Goal: Task Accomplishment & Management: Use online tool/utility

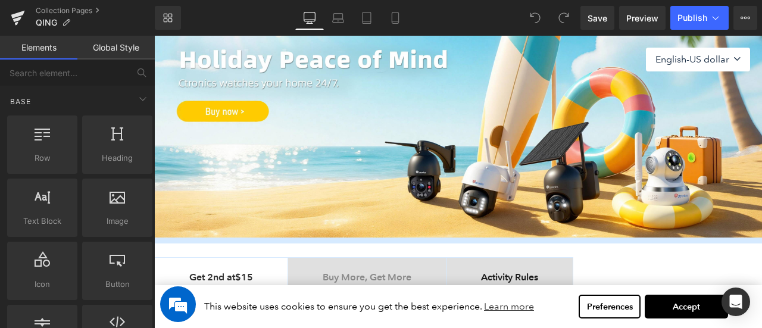
scroll to position [179, 0]
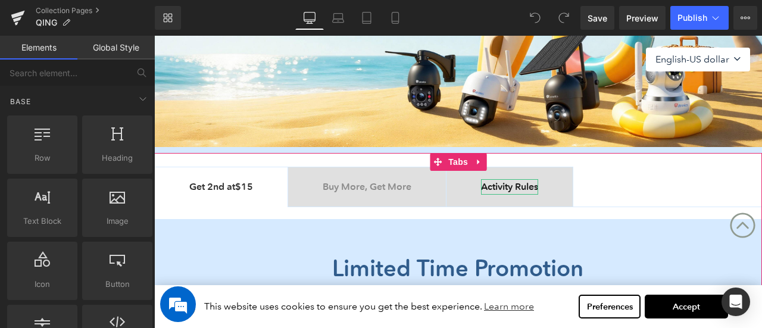
click at [538, 188] on b "Activity Rules" at bounding box center [509, 186] width 57 height 11
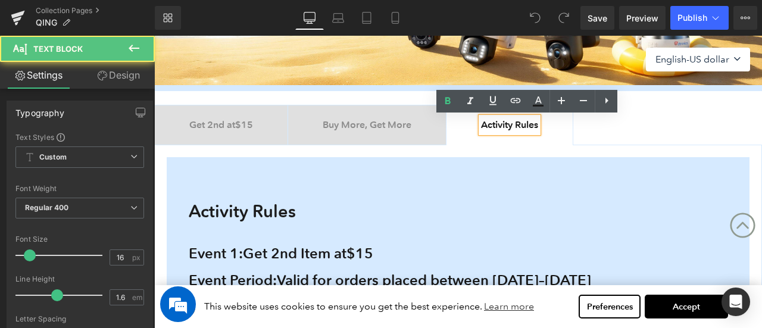
scroll to position [357, 0]
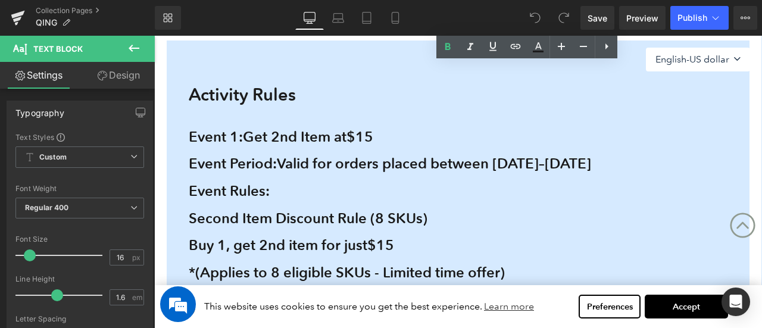
click at [277, 150] on div "Event Period: Valid for orders placed between [DATE]–[DATE]" at bounding box center [465, 163] width 552 height 27
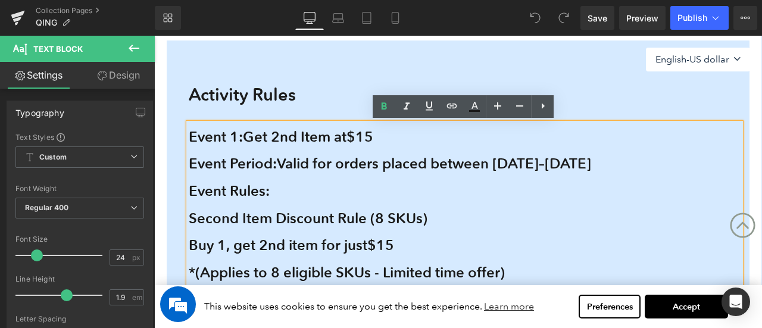
click at [189, 136] on span "Event 1:" at bounding box center [216, 136] width 54 height 17
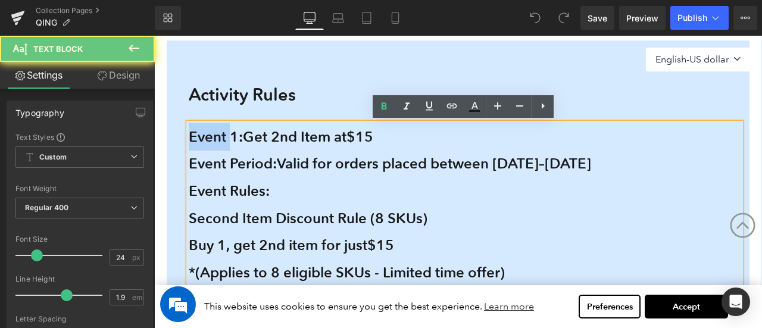
click at [189, 136] on span "Event 1:" at bounding box center [216, 136] width 54 height 17
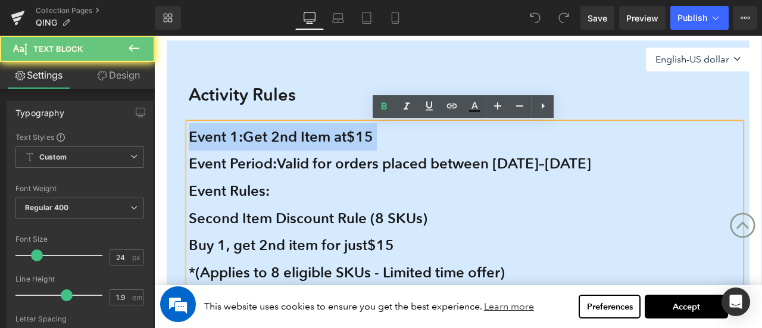
click at [189, 136] on span "Event 1:" at bounding box center [216, 136] width 54 height 17
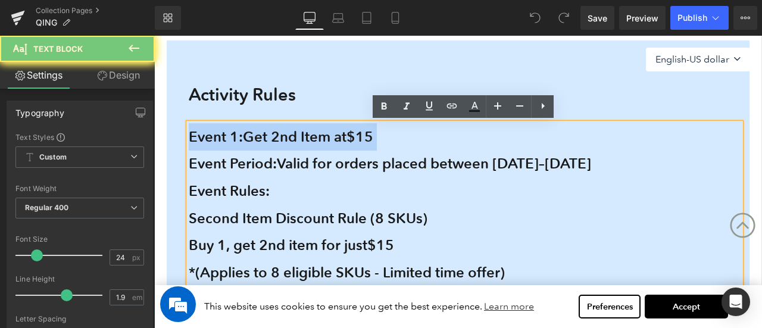
click at [369, 150] on div "Event Period: Valid for orders placed between [DATE]–[DATE]" at bounding box center [465, 163] width 552 height 27
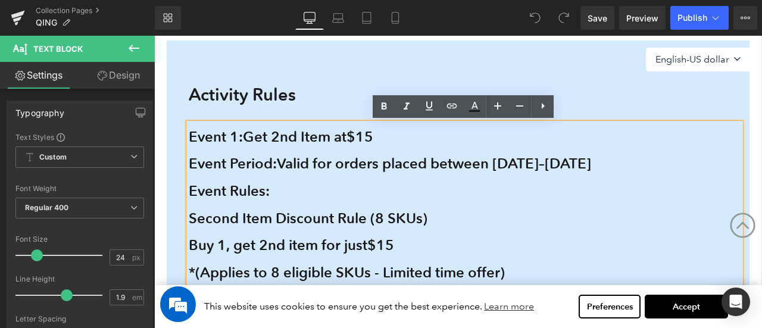
click at [249, 132] on span "Get 2nd Item at $15" at bounding box center [308, 136] width 130 height 17
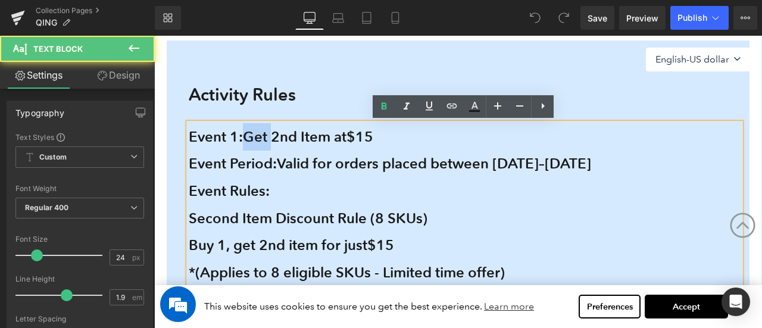
click at [249, 132] on span "Get 2nd Item at $15" at bounding box center [308, 136] width 130 height 17
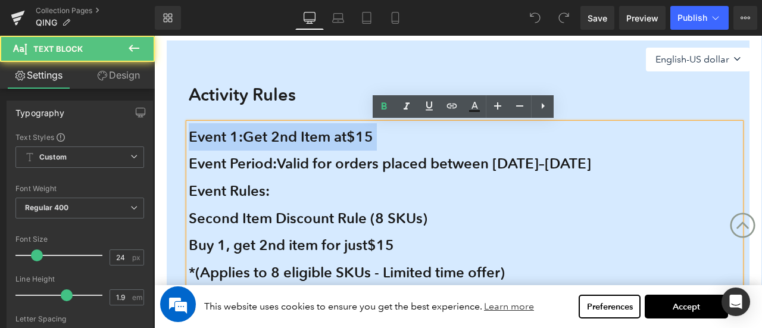
click at [249, 132] on span "Get 2nd Item at $15" at bounding box center [308, 136] width 130 height 17
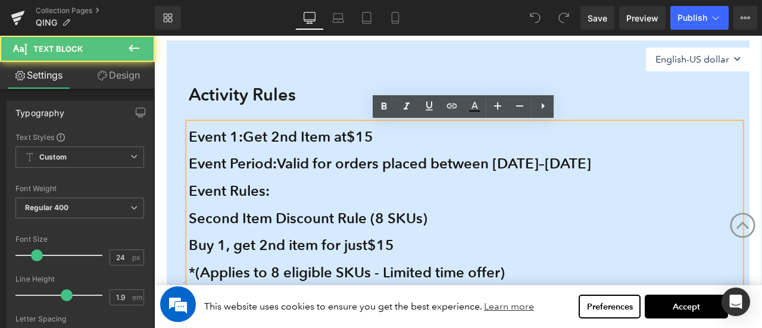
click at [245, 159] on b "Event Period: Valid for orders placed between [DATE]–[DATE]" at bounding box center [390, 163] width 402 height 17
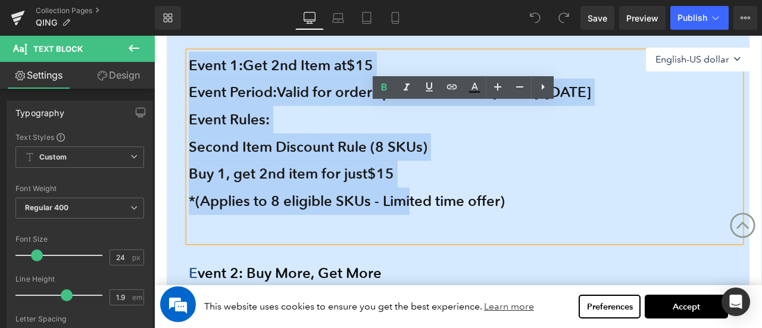
scroll to position [476, 0]
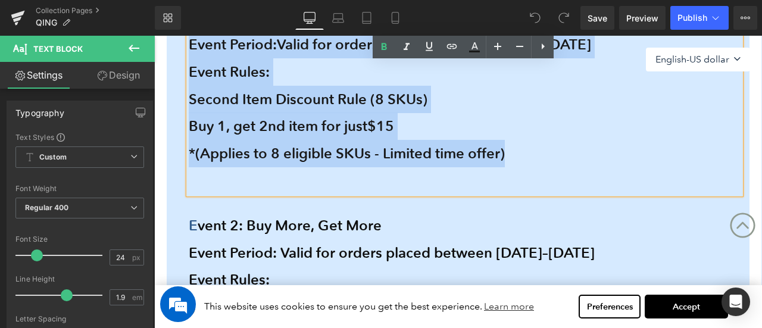
drag, startPoint x: 188, startPoint y: 134, endPoint x: 565, endPoint y: 186, distance: 380.8
click at [565, 186] on div "Event 1: Get 2nd Item at $15 Event Period: Valid for orders placed between [DAT…" at bounding box center [465, 99] width 552 height 190
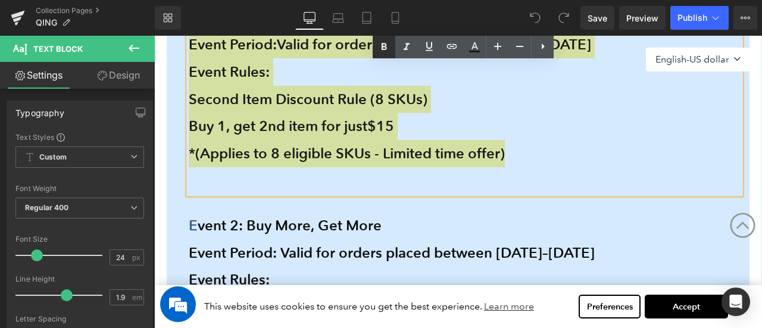
click at [380, 49] on icon at bounding box center [384, 47] width 14 height 14
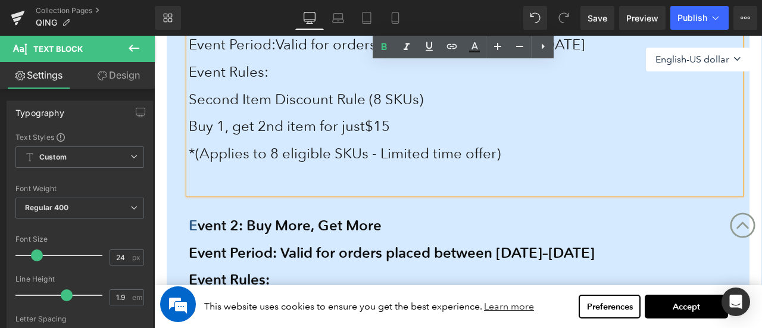
click at [174, 162] on div "Activity Rules Heading Event 1: Get 2nd Item at $15 Event Period: Valid for ord…" at bounding box center [458, 198] width 583 height 519
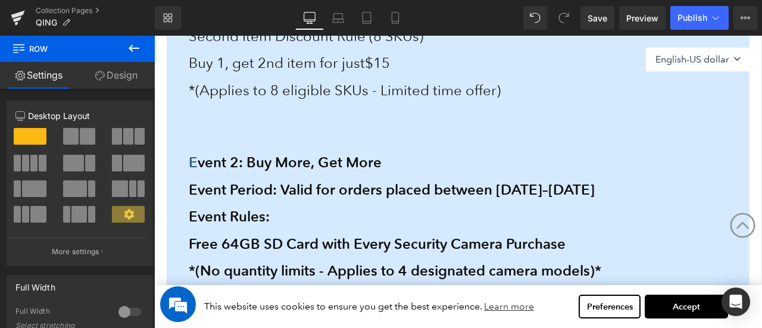
scroll to position [536, 0]
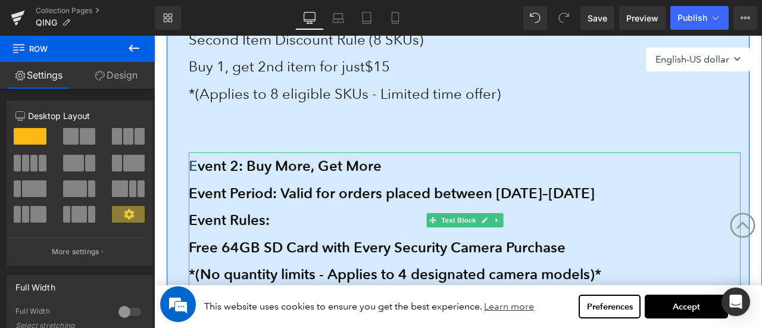
click at [225, 167] on span "vent 2: Buy More, Get More" at bounding box center [290, 165] width 184 height 17
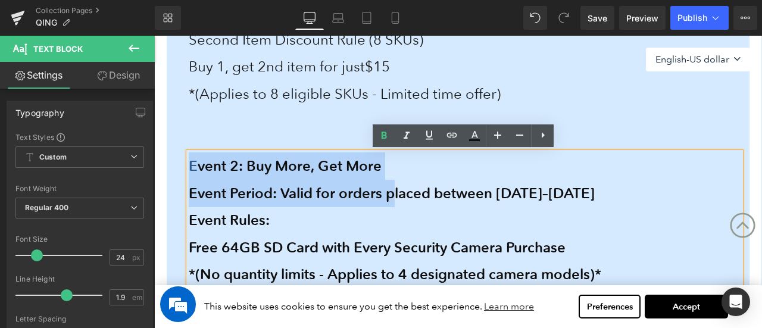
scroll to position [655, 0]
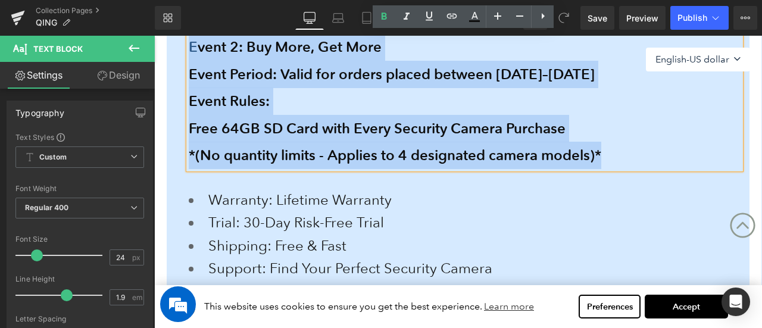
drag, startPoint x: 188, startPoint y: 164, endPoint x: 703, endPoint y: 174, distance: 514.8
click at [703, 174] on div "Activity Rules Heading Event 1: Get 2nd Item at $15 Event Period: Valid for ord…" at bounding box center [458, 20] width 583 height 519
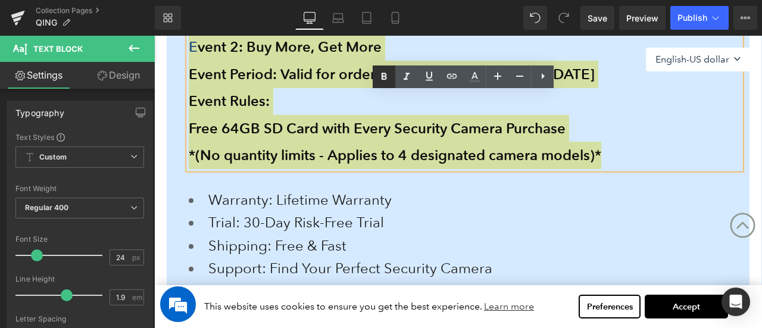
click at [380, 82] on icon at bounding box center [384, 77] width 14 height 14
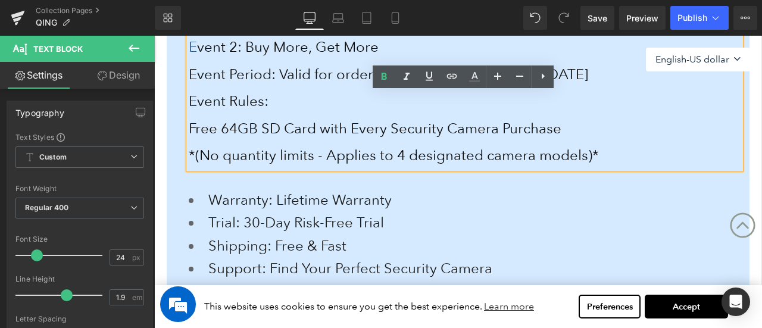
click at [174, 161] on div "Activity Rules Heading Event 1: Get 2nd Item at $15 Event Period: Valid for ord…" at bounding box center [458, 20] width 583 height 519
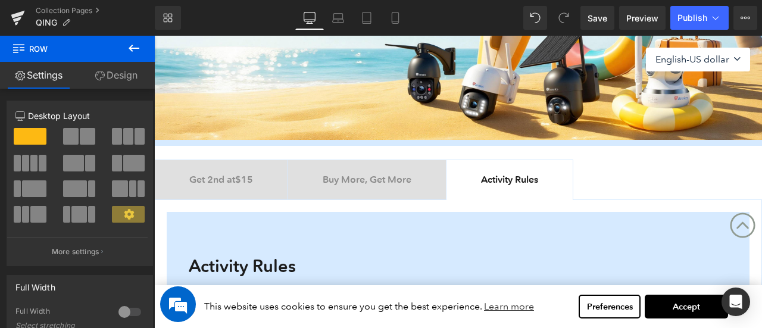
scroll to position [179, 0]
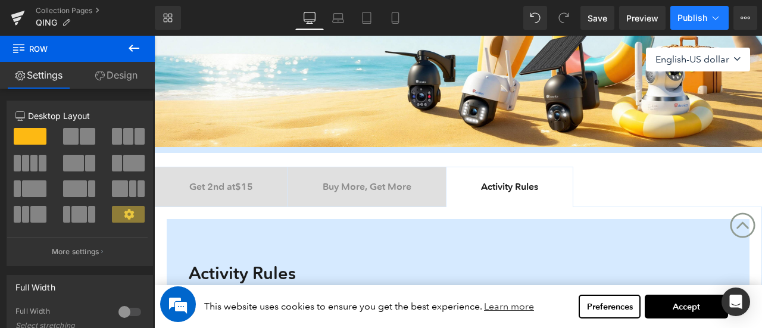
click at [692, 15] on span "Publish" at bounding box center [692, 18] width 30 height 10
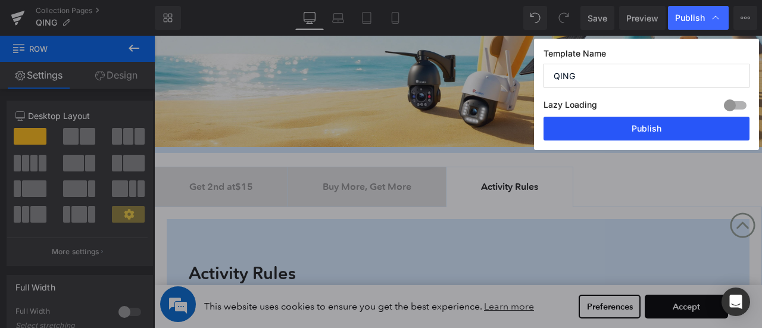
click at [659, 128] on button "Publish" at bounding box center [646, 129] width 206 height 24
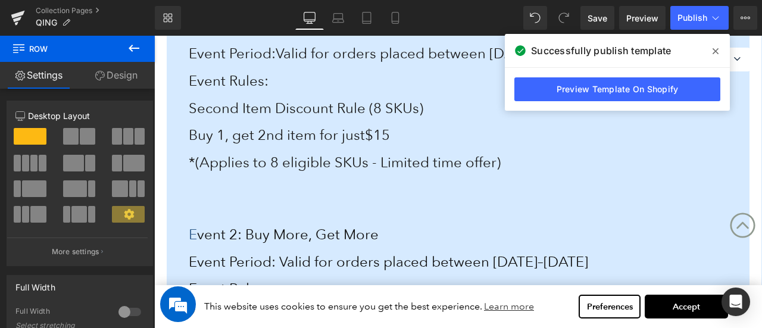
scroll to position [476, 0]
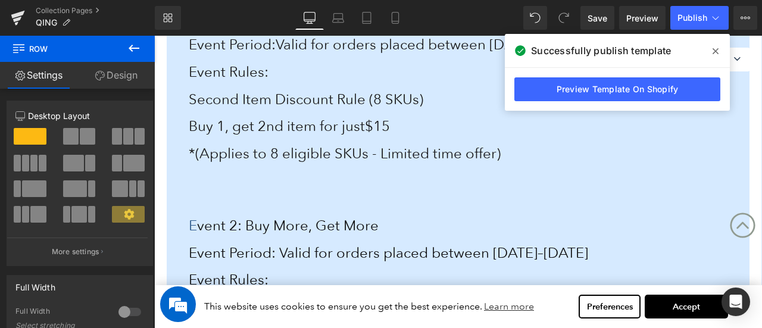
click at [478, 153] on span "*(Applies to 8 eligible SKUs - Limited time offer)" at bounding box center [345, 153] width 312 height 17
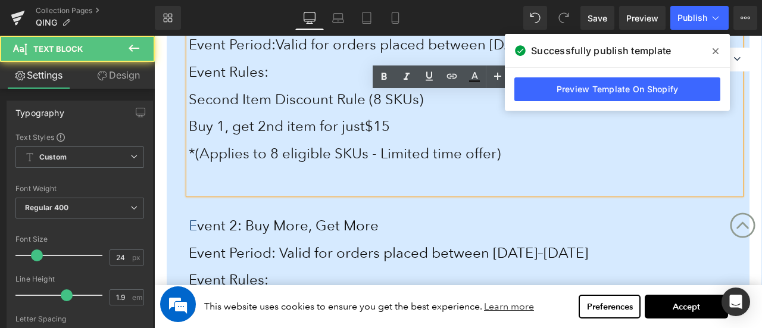
click at [527, 155] on div "*(Applies to 8 eligible SKUs - Limited time offer)" at bounding box center [465, 153] width 552 height 27
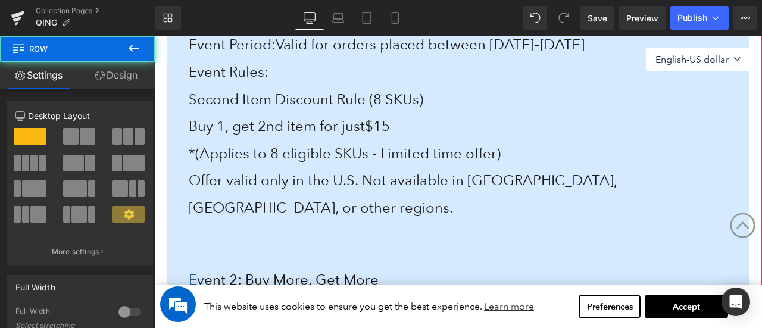
click at [169, 185] on div "Activity Rules Heading Event 1: Get 2nd Item at $15 Event Period: Valid for ord…" at bounding box center [458, 226] width 583 height 574
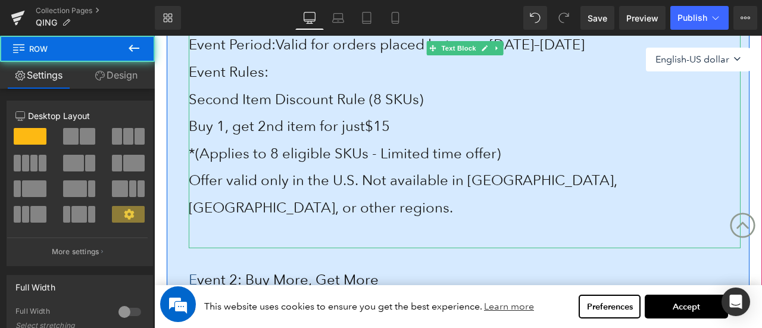
click at [194, 155] on span "*(Applies to 8 eligible SKUs - Limited time offer)" at bounding box center [345, 153] width 312 height 17
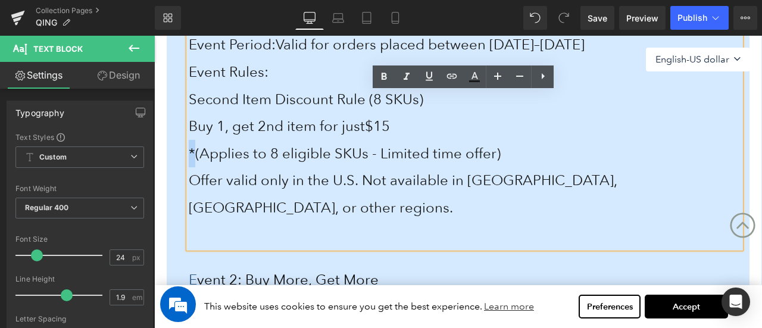
click at [189, 151] on span "*(Applies to 8 eligible SKUs - Limited time offer)" at bounding box center [345, 153] width 312 height 17
click at [158, 214] on div "Activity Rules Heading Event 1: Get 2nd Item at $15 Event Period: Valid for ord…" at bounding box center [458, 231] width 608 height 644
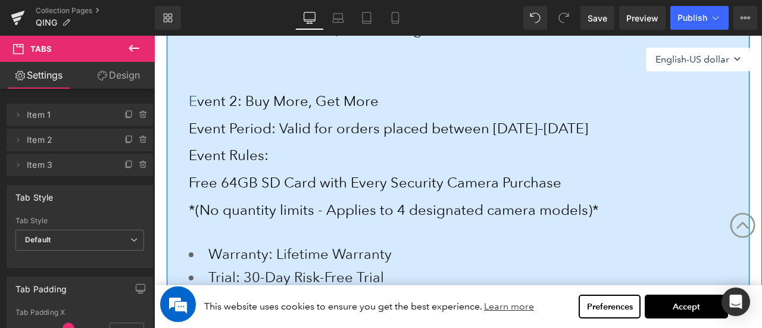
scroll to position [595, 0]
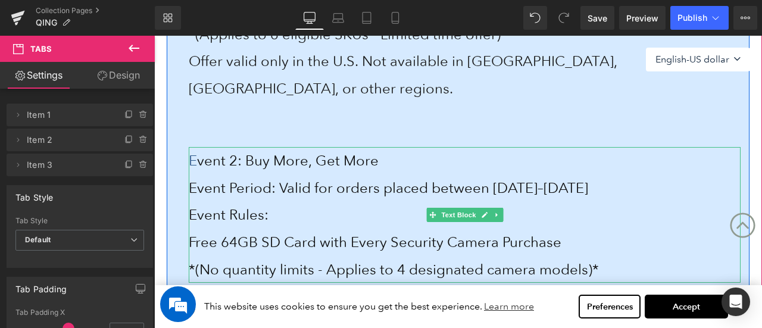
click at [618, 256] on div "*(No quantity limits - Applies to 4 designated camera models)*" at bounding box center [465, 269] width 552 height 27
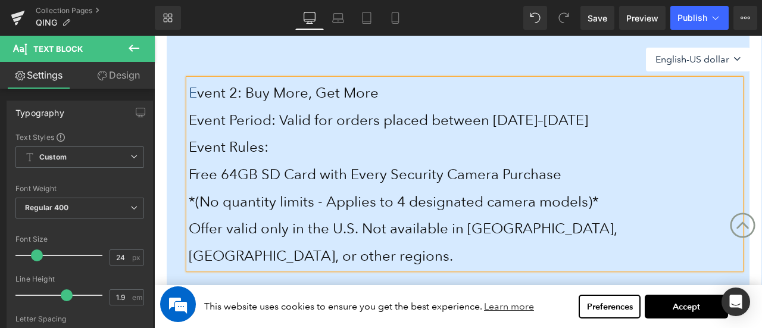
scroll to position [774, 0]
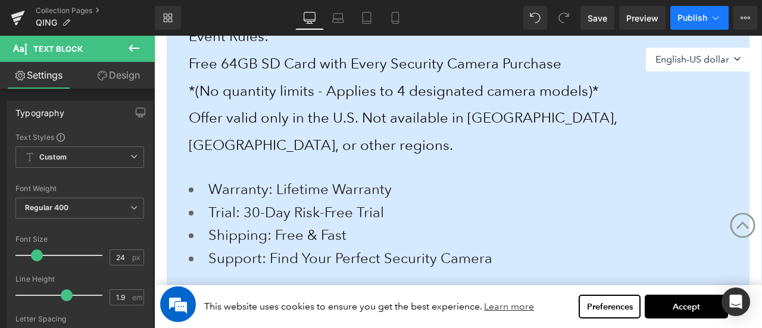
click at [696, 24] on button "Publish" at bounding box center [699, 18] width 58 height 24
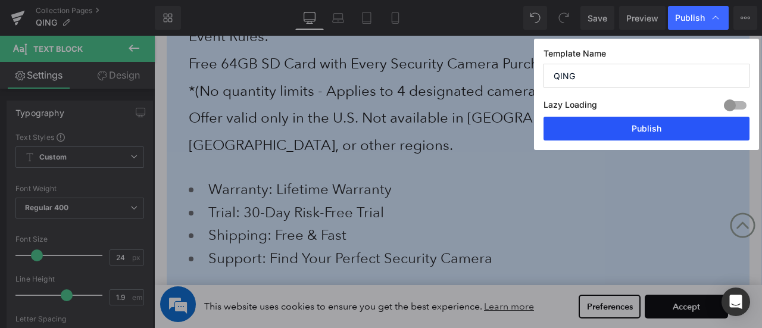
click at [678, 128] on button "Publish" at bounding box center [646, 129] width 206 height 24
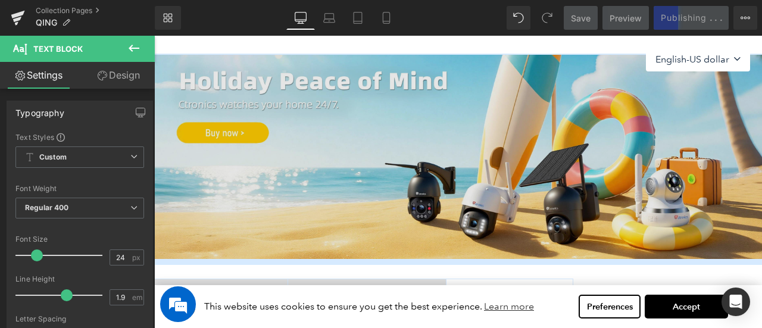
scroll to position [119, 0]
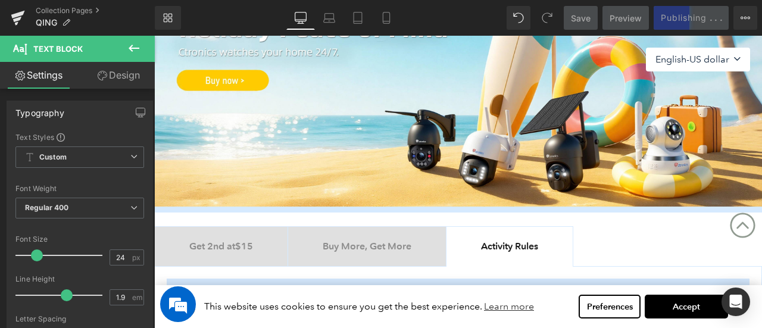
click at [223, 247] on b "Get 2nd at $15" at bounding box center [221, 245] width 64 height 11
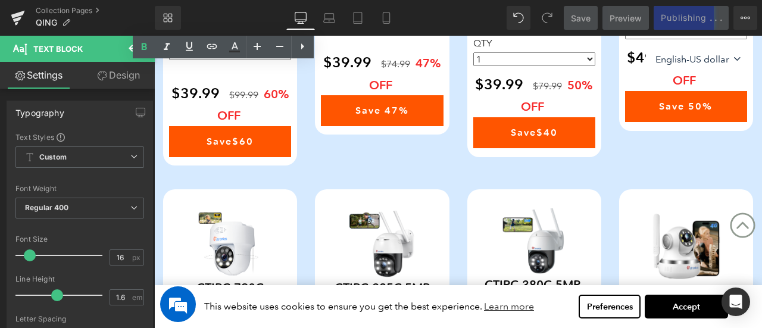
scroll to position [653, 0]
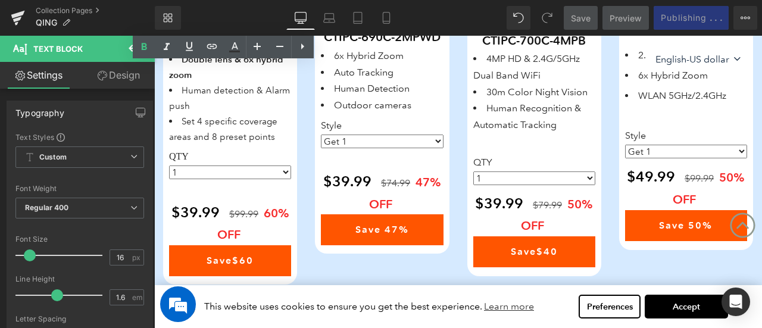
click at [615, 209] on div "Save Off 50 % (P) Image CTIPC-690C-4MPSD (P) SKU 2.5K 4MP Ultra HD 6x Hybrid Zo…" at bounding box center [686, 91] width 152 height 317
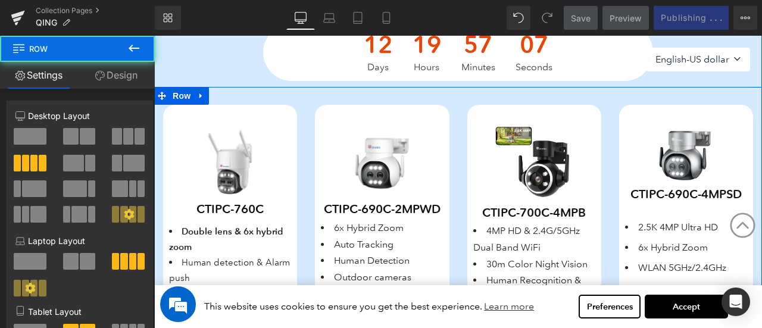
scroll to position [415, 0]
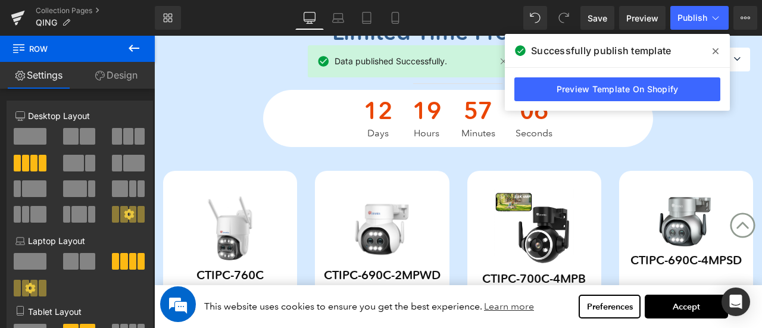
click at [713, 54] on icon at bounding box center [715, 51] width 6 height 10
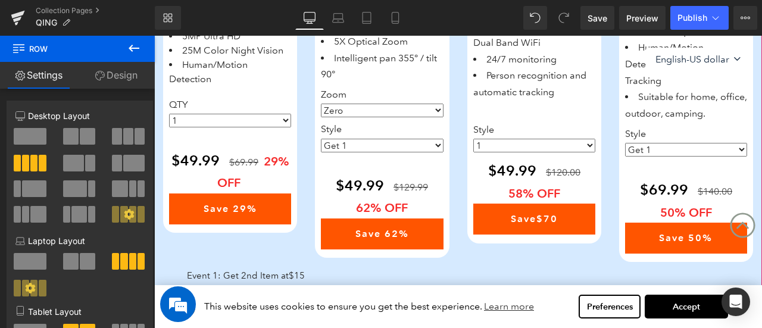
scroll to position [1248, 0]
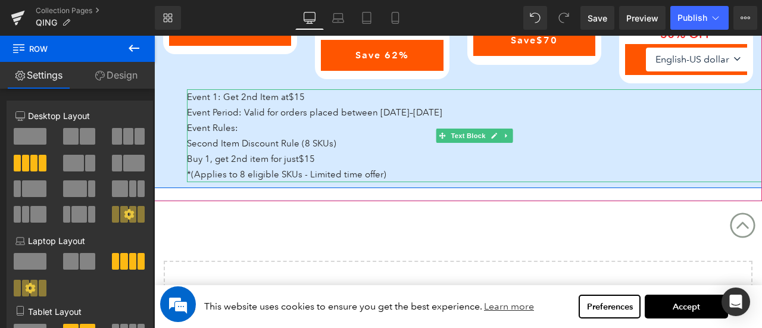
click at [392, 173] on p "*(Applies to 8 eligible SKUs - Limited time offer)" at bounding box center [474, 174] width 575 height 15
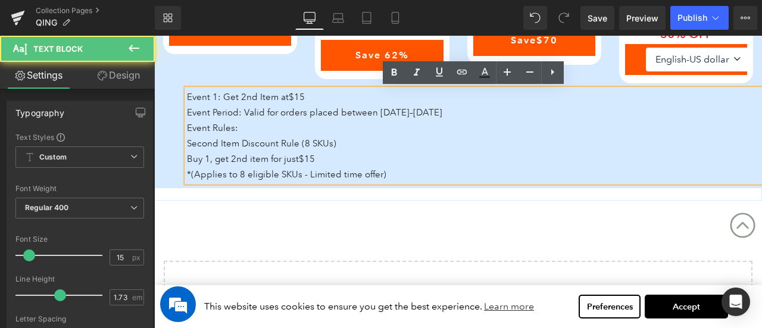
click at [396, 174] on p "*(Applies to 8 eligible SKUs - Limited time offer)" at bounding box center [474, 174] width 575 height 15
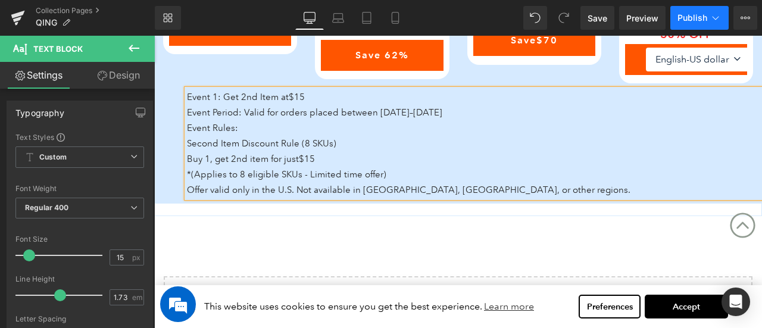
click at [688, 20] on span "Publish" at bounding box center [692, 18] width 30 height 10
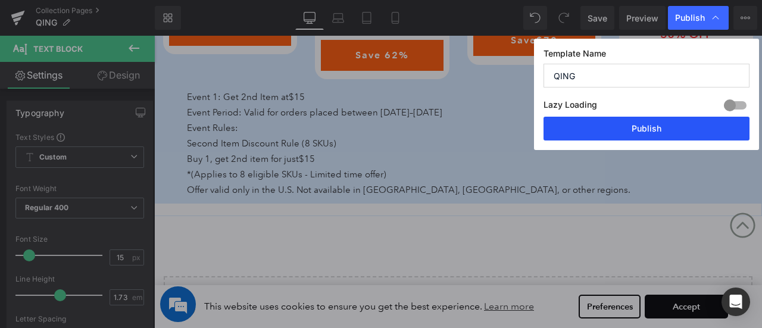
drag, startPoint x: 662, startPoint y: 125, endPoint x: 468, endPoint y: 152, distance: 195.8
click at [662, 125] on button "Publish" at bounding box center [646, 129] width 206 height 24
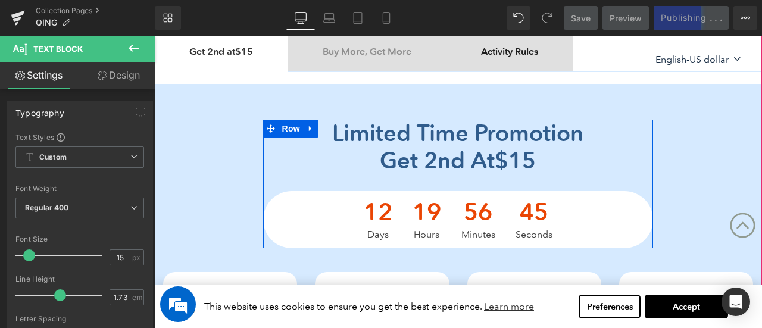
scroll to position [296, 0]
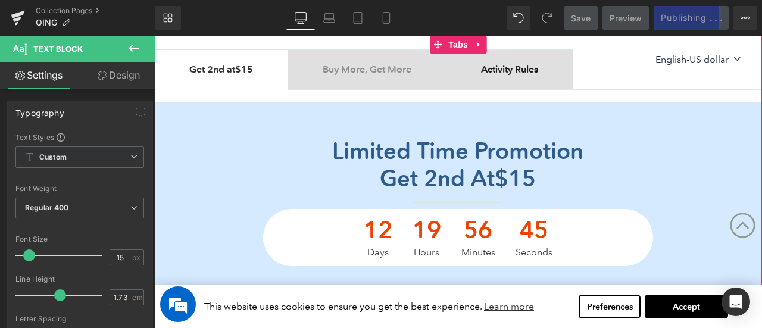
click at [154, 36] on div at bounding box center [154, 36] width 0 height 0
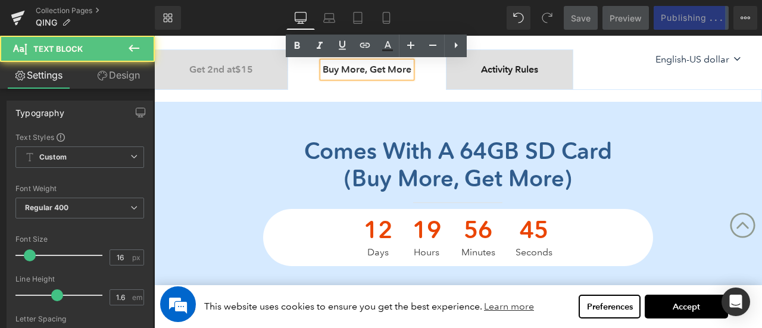
click at [474, 145] on font "Comes with a 64GB SD card" at bounding box center [458, 151] width 308 height 28
click at [444, 146] on font "Comes with a 64GB SD card" at bounding box center [458, 151] width 308 height 28
click at [457, 149] on font "Comes with a 64GB SD card" at bounding box center [458, 151] width 308 height 28
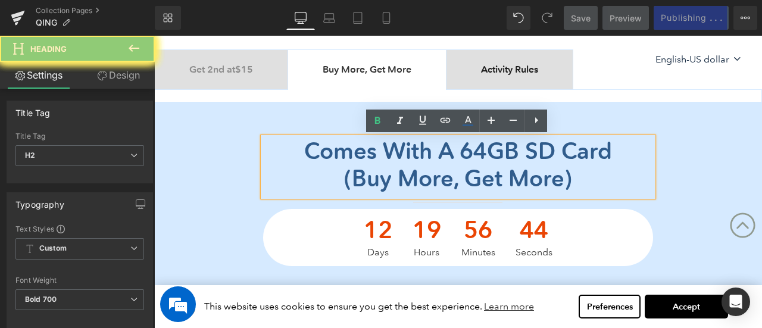
click at [455, 189] on font "(buy more, get more)" at bounding box center [458, 178] width 228 height 28
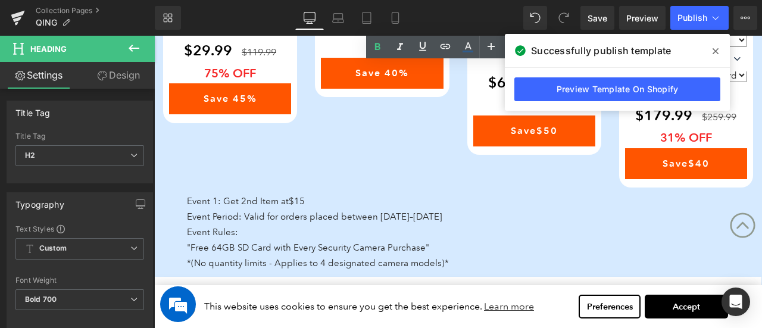
scroll to position [950, 0]
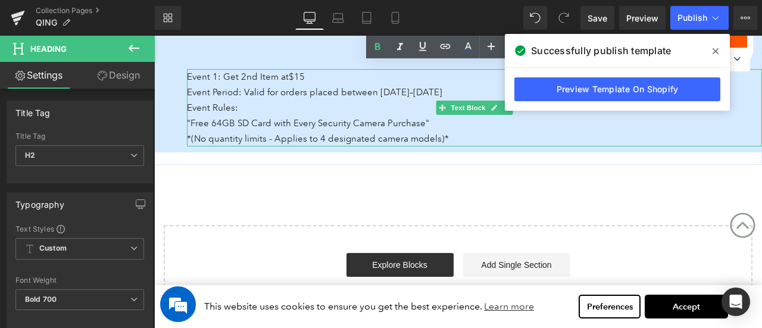
click at [457, 136] on p "*(No quantity limits - Applies to 4 designated camera models)*" at bounding box center [474, 138] width 575 height 15
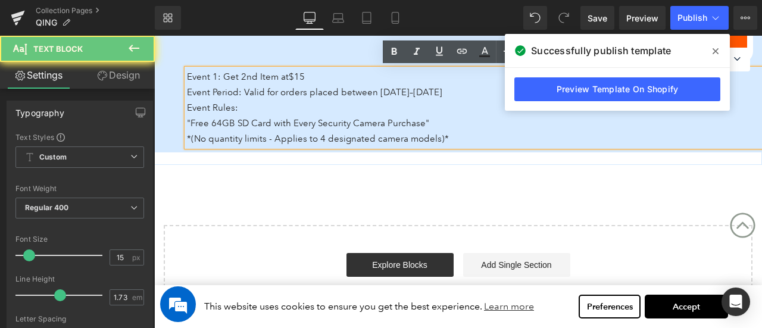
click at [464, 139] on p "*(No quantity limits - Applies to 4 designated camera models)*" at bounding box center [474, 138] width 575 height 15
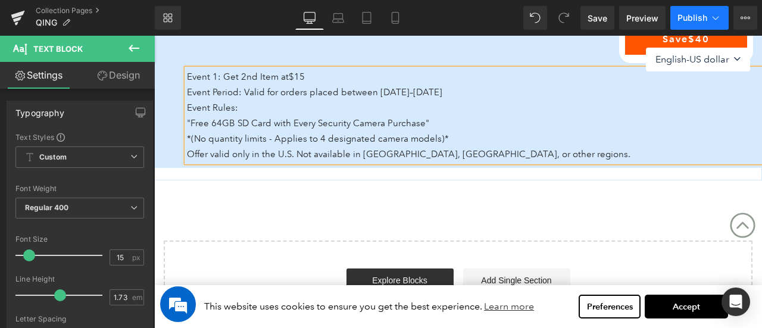
click at [693, 18] on span "Publish" at bounding box center [692, 18] width 30 height 10
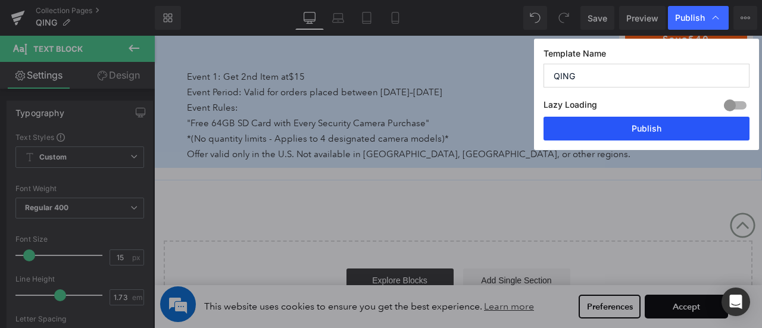
click at [688, 126] on button "Publish" at bounding box center [646, 129] width 206 height 24
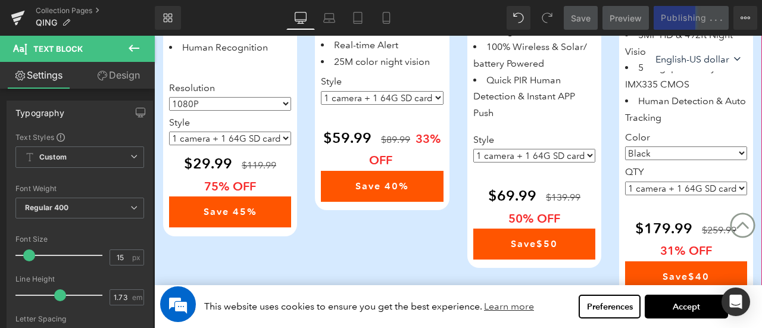
scroll to position [712, 0]
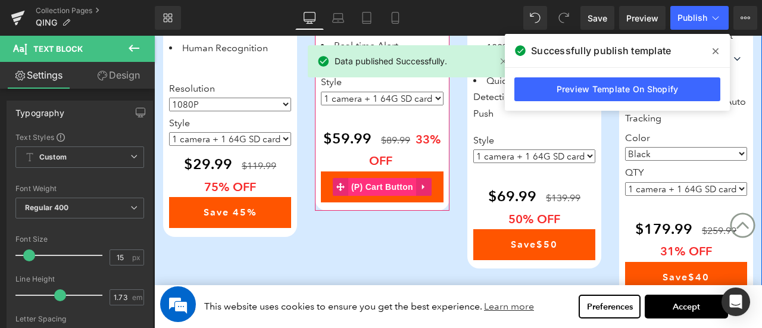
click at [396, 182] on span "(P) Cart Button" at bounding box center [382, 187] width 68 height 18
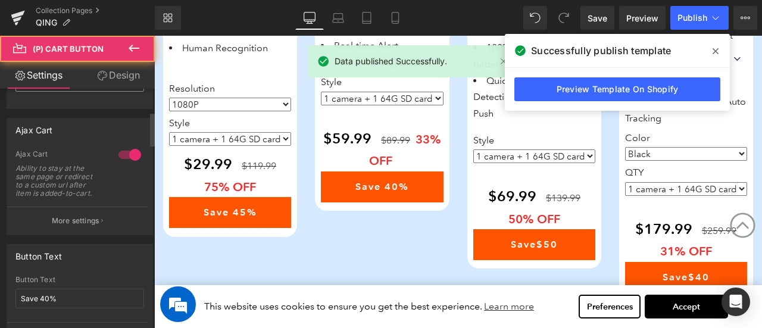
scroll to position [179, 0]
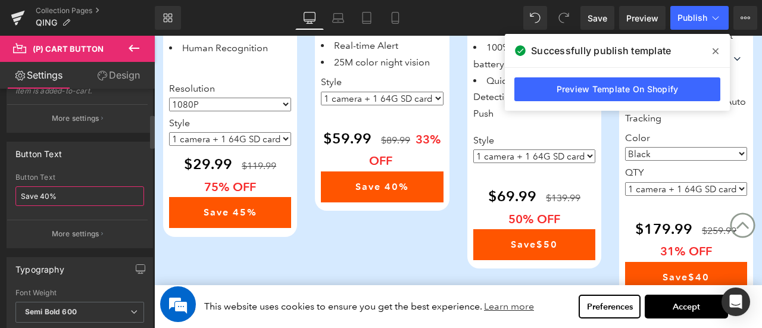
drag, startPoint x: 38, startPoint y: 195, endPoint x: 48, endPoint y: 199, distance: 10.4
click at [48, 199] on input "Save 40%" at bounding box center [79, 196] width 129 height 20
type input "Save 33%"
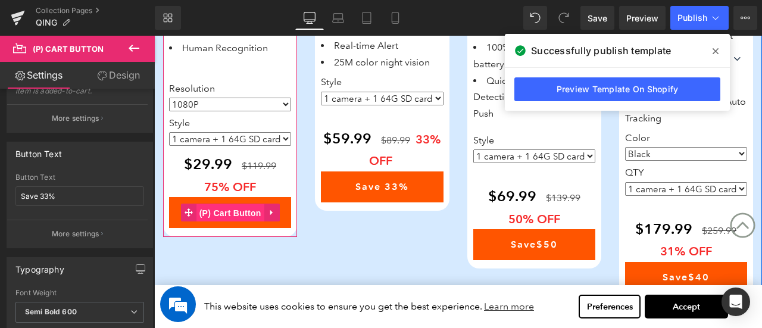
click at [238, 222] on span "(P) Cart Button" at bounding box center [230, 213] width 68 height 18
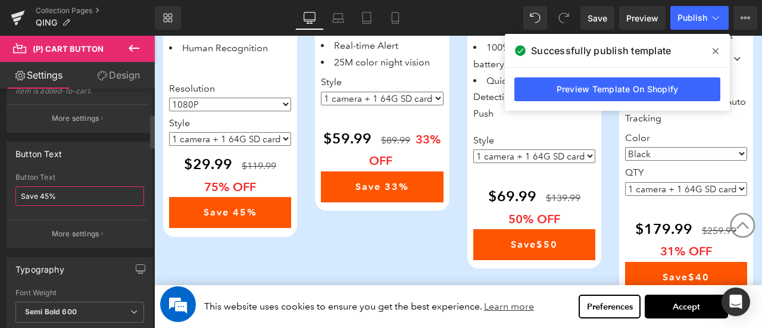
click at [44, 196] on input "Save 45%" at bounding box center [79, 196] width 129 height 20
type input "Save 75%"
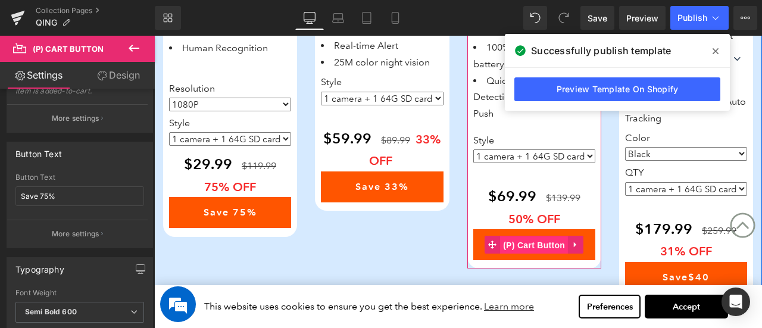
click at [543, 243] on span "(P) Cart Button" at bounding box center [534, 245] width 68 height 18
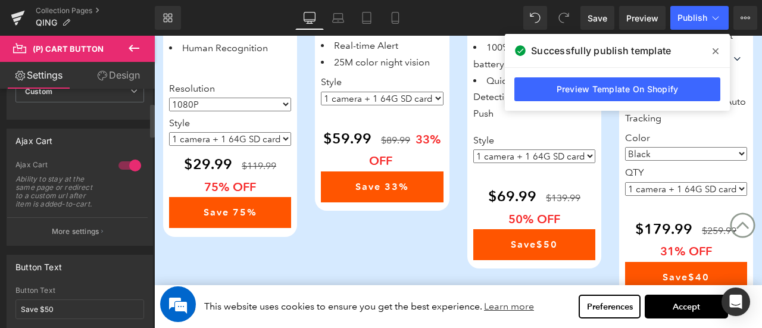
scroll to position [119, 0]
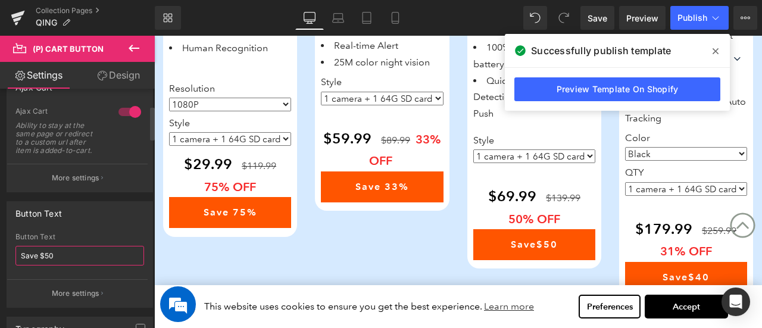
click at [46, 256] on input "Save $50" at bounding box center [79, 256] width 129 height 20
type input "Save $70"
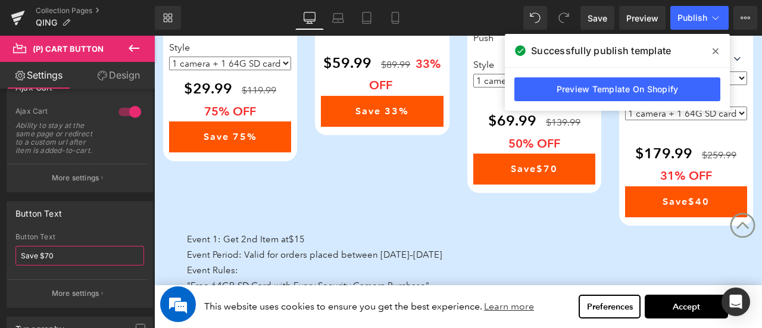
scroll to position [772, 0]
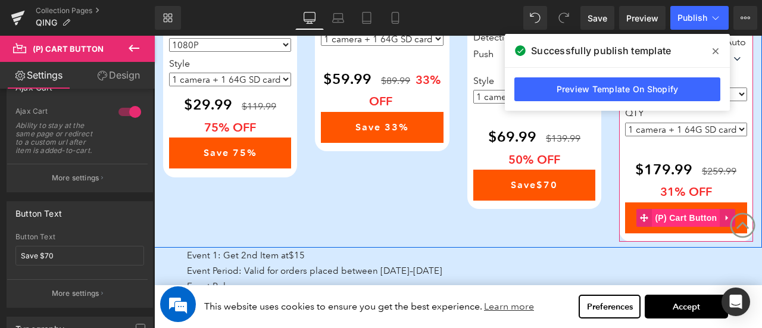
click at [690, 214] on span "(P) Cart Button" at bounding box center [686, 218] width 68 height 18
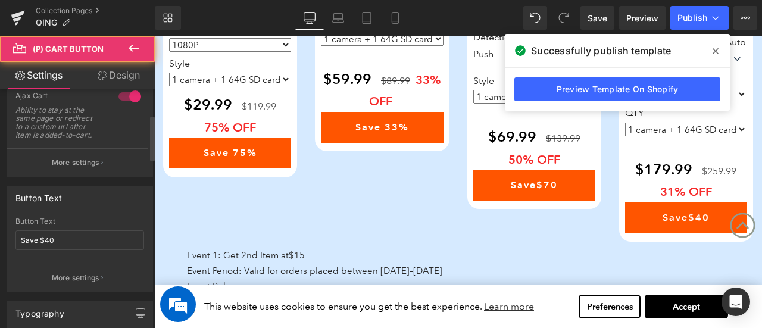
scroll to position [179, 0]
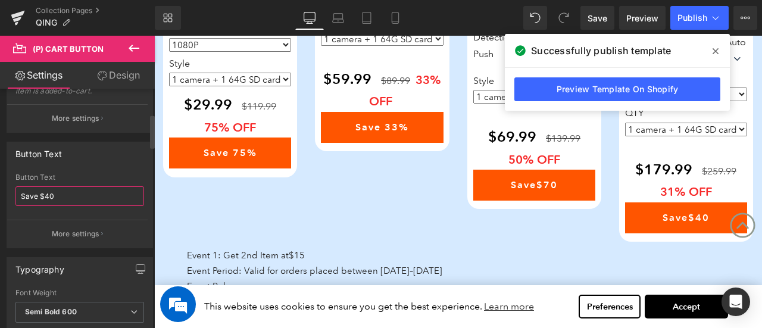
click at [47, 197] on input "Save $40" at bounding box center [79, 196] width 129 height 20
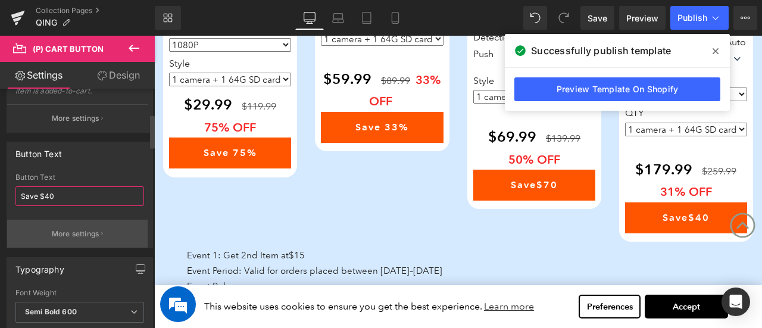
type input "Save $80"
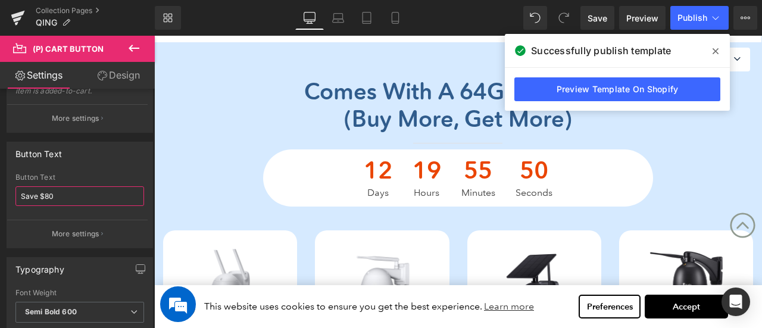
scroll to position [236, 0]
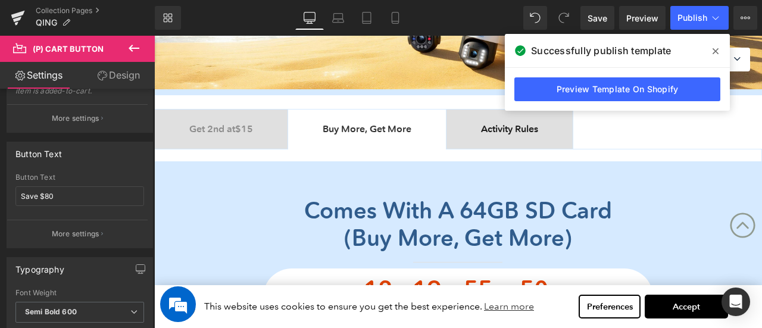
click at [154, 36] on div at bounding box center [154, 36] width 0 height 0
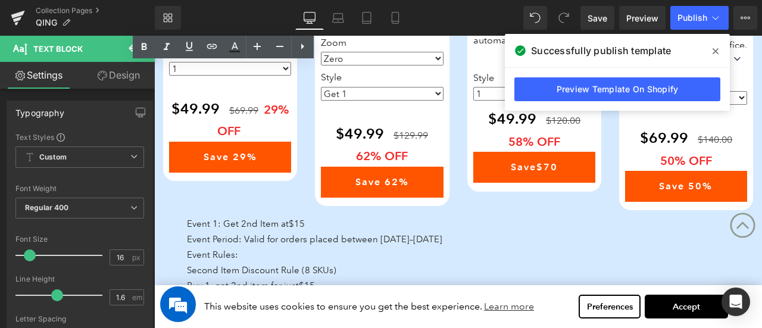
scroll to position [1129, 0]
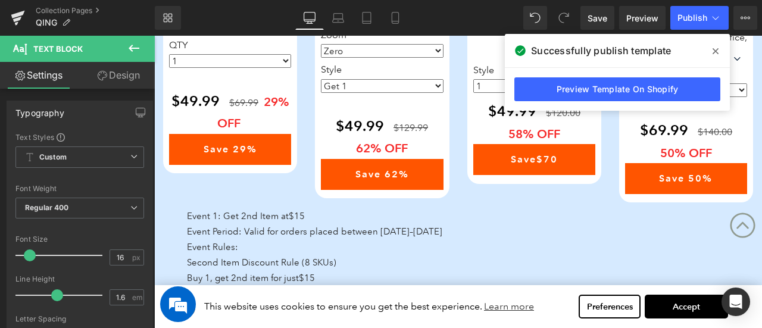
click at [714, 49] on icon at bounding box center [715, 51] width 6 height 10
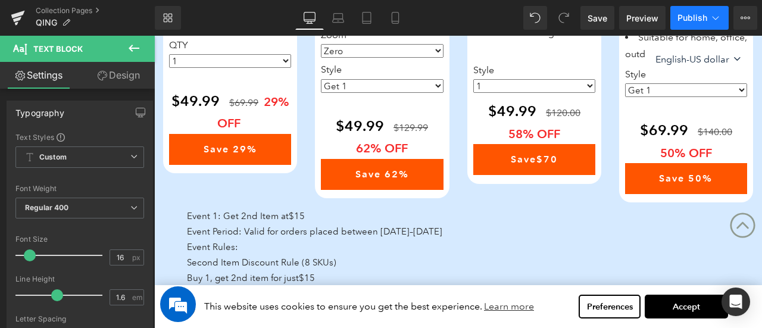
click at [691, 16] on span "Publish" at bounding box center [692, 18] width 30 height 10
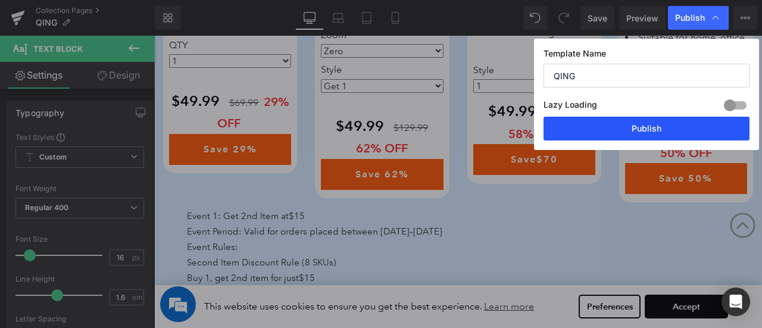
click at [665, 126] on button "Publish" at bounding box center [646, 129] width 206 height 24
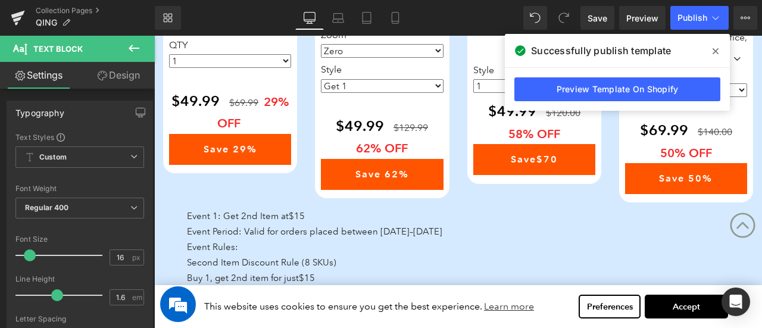
click at [715, 52] on icon at bounding box center [715, 51] width 6 height 10
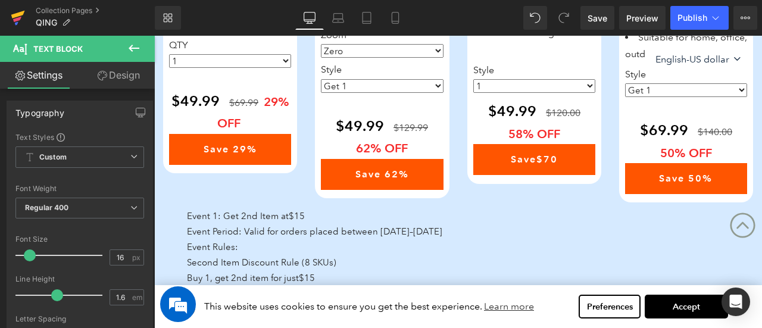
click at [14, 17] on icon at bounding box center [18, 15] width 14 height 8
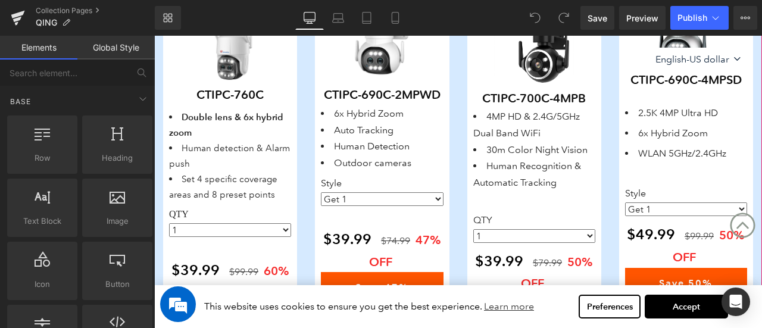
scroll to position [655, 0]
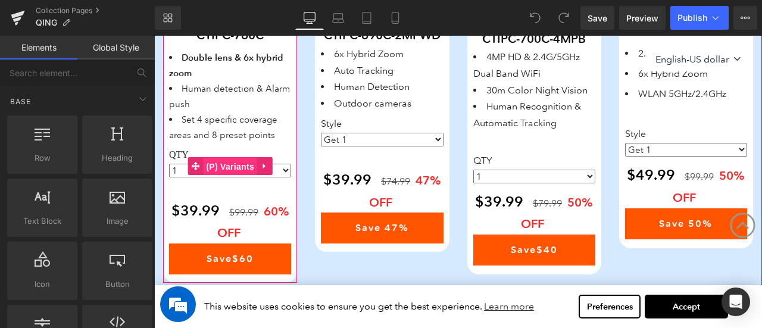
click at [224, 162] on span "(P) Variants" at bounding box center [230, 167] width 54 height 18
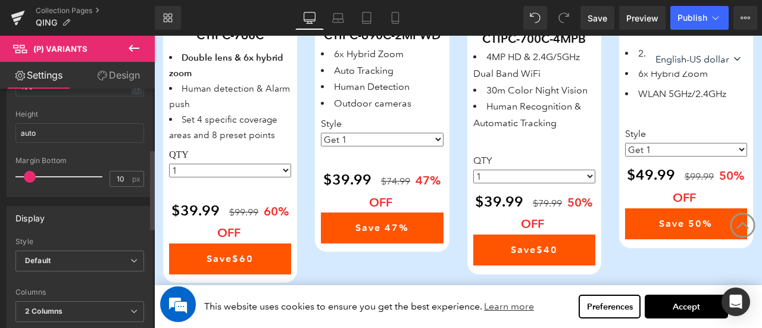
scroll to position [179, 0]
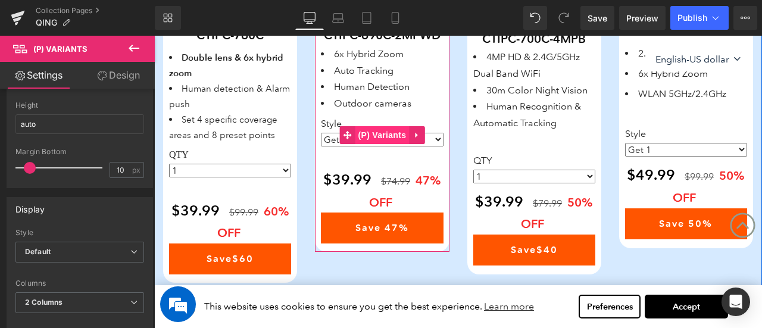
click at [381, 144] on span "(P) Variants" at bounding box center [382, 135] width 54 height 18
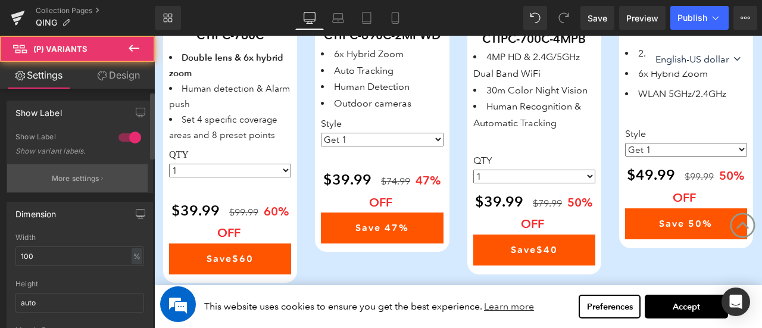
scroll to position [119, 0]
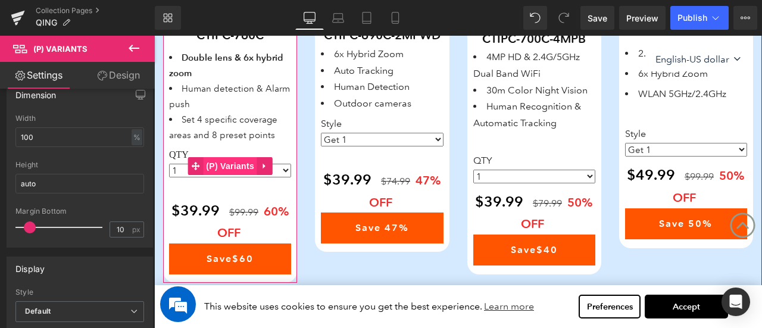
click at [226, 167] on span "(P) Variants" at bounding box center [230, 166] width 54 height 18
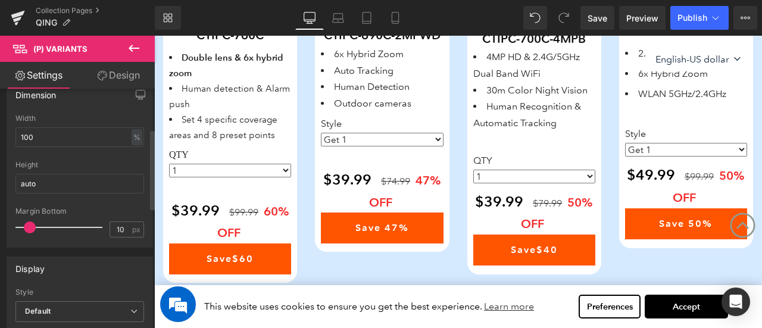
scroll to position [179, 0]
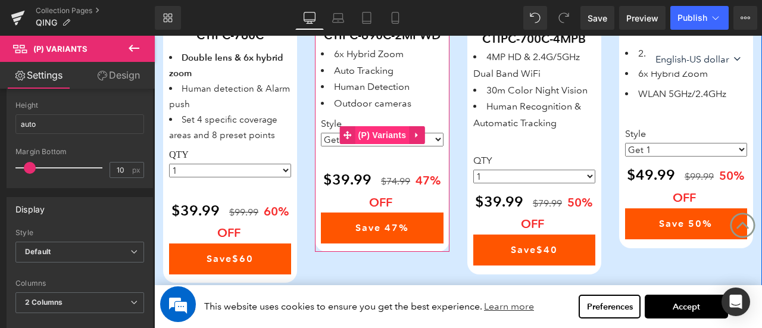
click at [371, 144] on span "(P) Variants" at bounding box center [382, 135] width 54 height 18
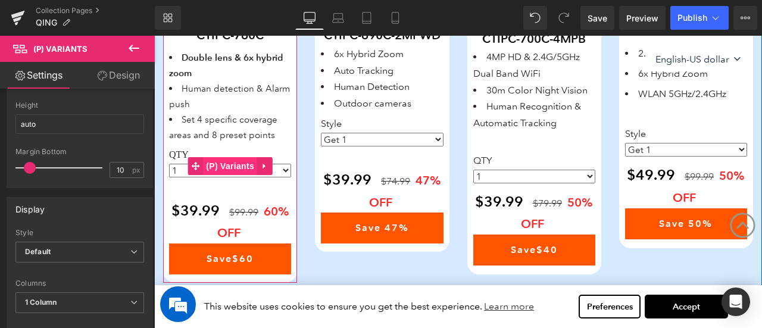
click at [223, 168] on span "(P) Variants" at bounding box center [230, 166] width 54 height 18
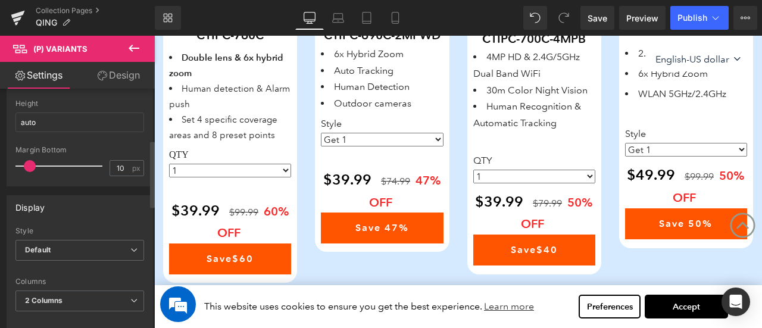
scroll to position [238, 0]
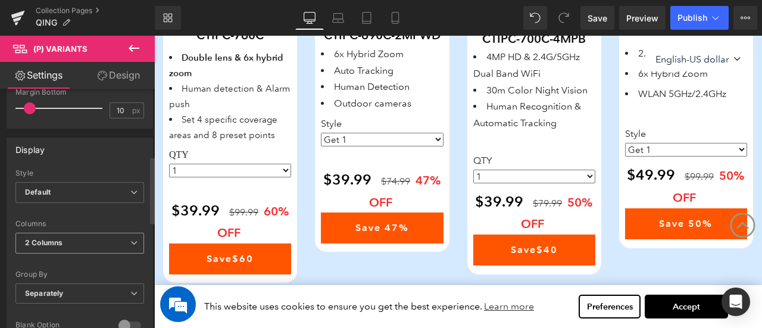
click at [63, 242] on span "2 Columns" at bounding box center [79, 243] width 129 height 21
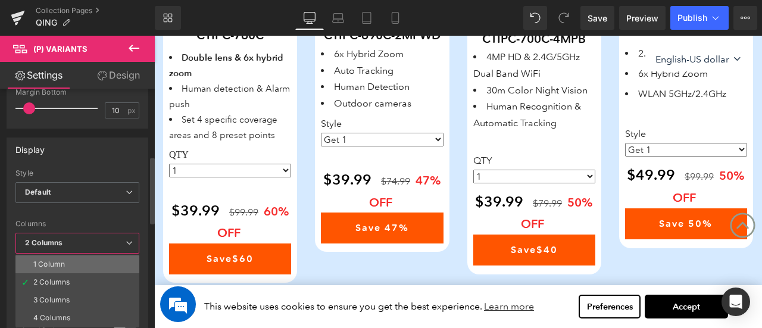
click at [60, 261] on div "1 Column" at bounding box center [49, 264] width 32 height 8
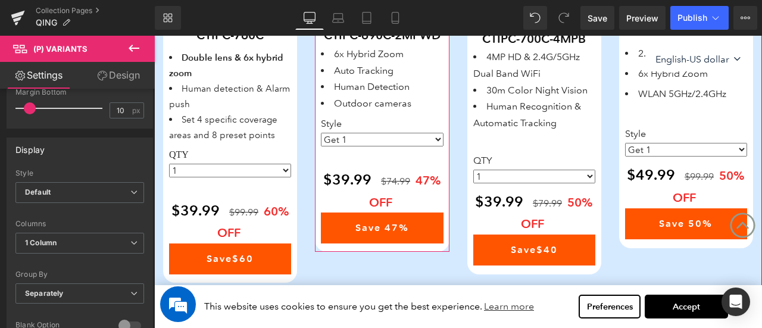
click at [370, 142] on span "(P) Variants" at bounding box center [382, 135] width 43 height 14
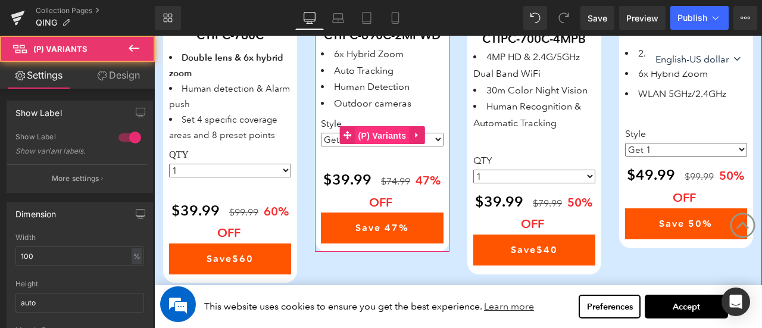
click at [373, 145] on span "(P) Variants" at bounding box center [382, 136] width 54 height 18
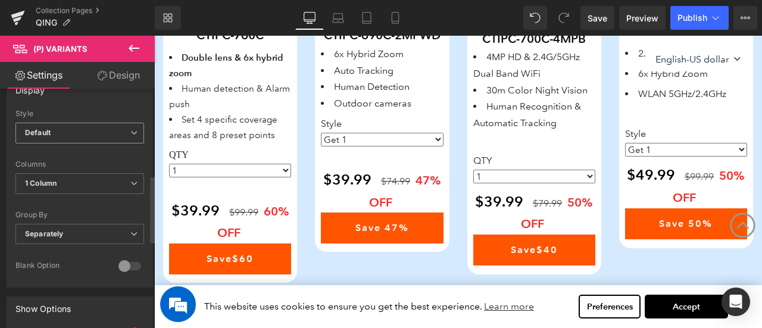
scroll to position [357, 0]
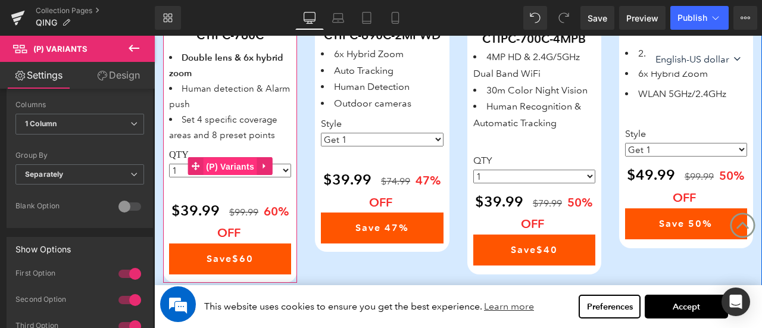
click at [223, 167] on span "(P) Variants" at bounding box center [230, 167] width 54 height 18
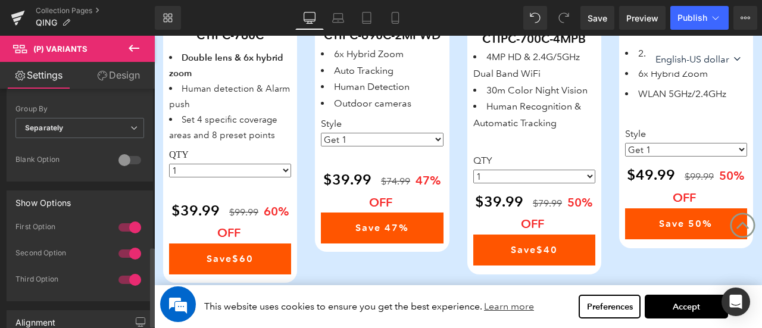
scroll to position [476, 0]
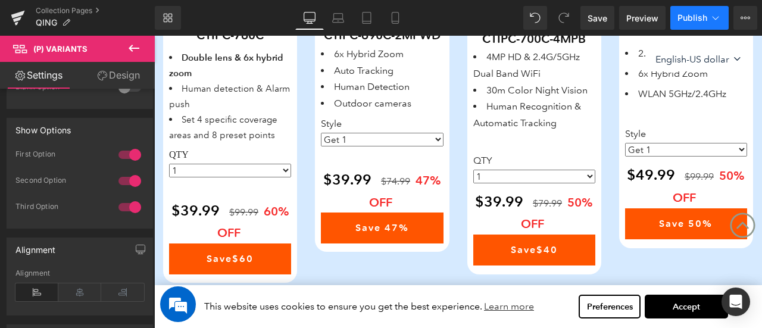
click at [688, 18] on span "Publish" at bounding box center [692, 18] width 30 height 10
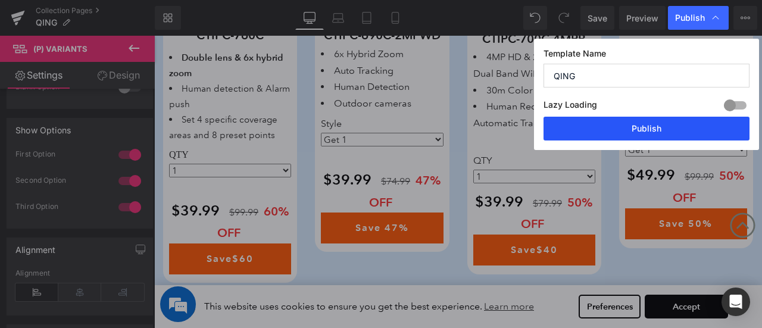
click at [628, 135] on button "Publish" at bounding box center [646, 129] width 206 height 24
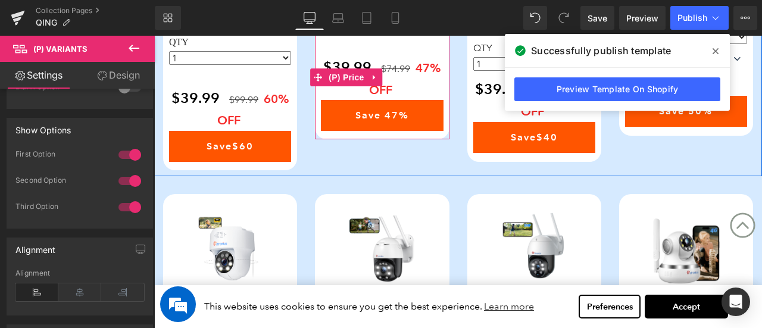
scroll to position [774, 0]
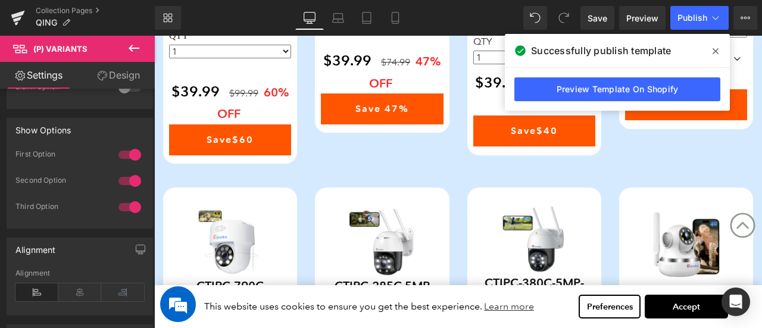
click at [716, 52] on icon at bounding box center [715, 51] width 6 height 6
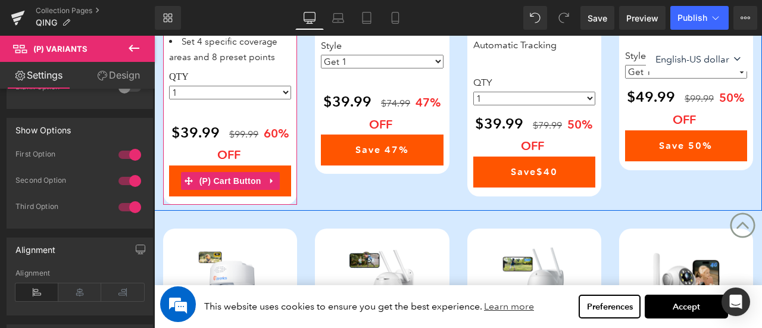
scroll to position [714, 0]
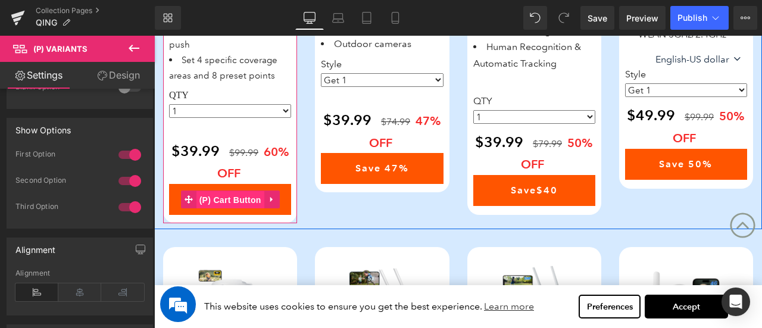
click at [231, 192] on span "(P) Cart Button" at bounding box center [230, 200] width 68 height 18
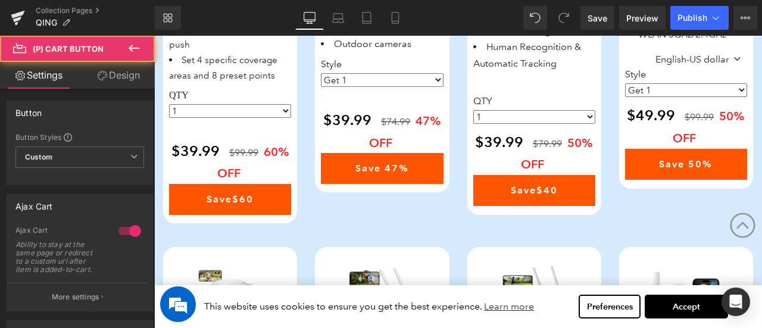
click at [99, 74] on icon at bounding box center [103, 76] width 10 height 10
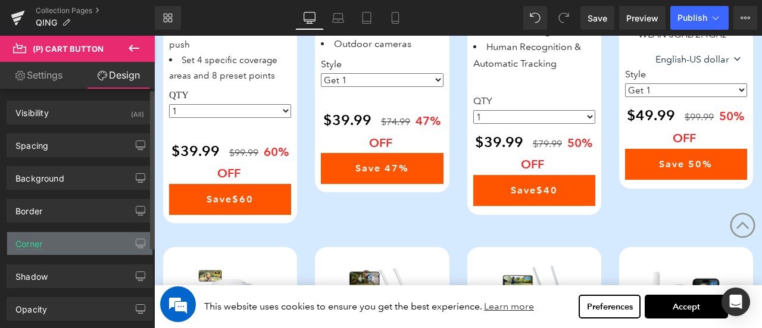
click at [44, 245] on div "Corner" at bounding box center [79, 243] width 145 height 23
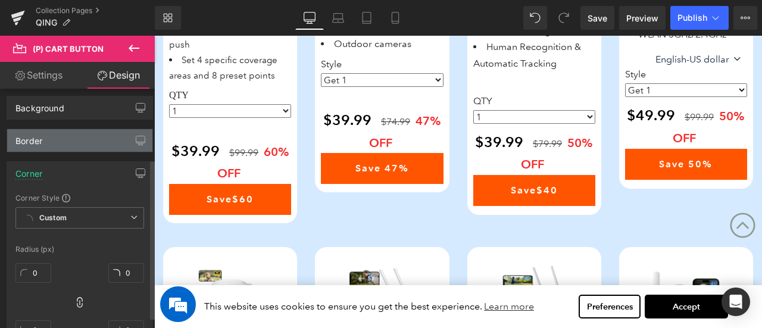
scroll to position [119, 0]
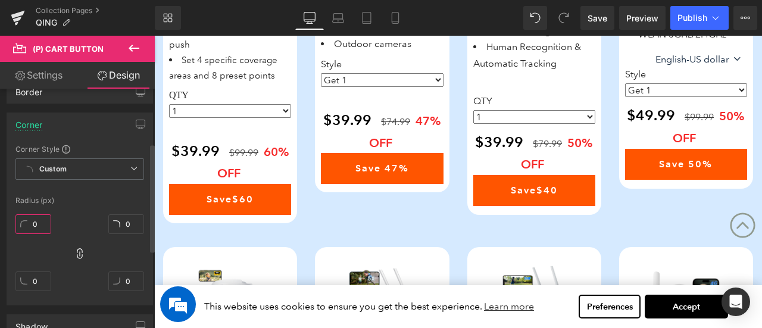
click at [36, 219] on input "0" at bounding box center [33, 224] width 36 height 20
type input "15"
click at [99, 202] on div "Radius (px)" at bounding box center [79, 200] width 129 height 8
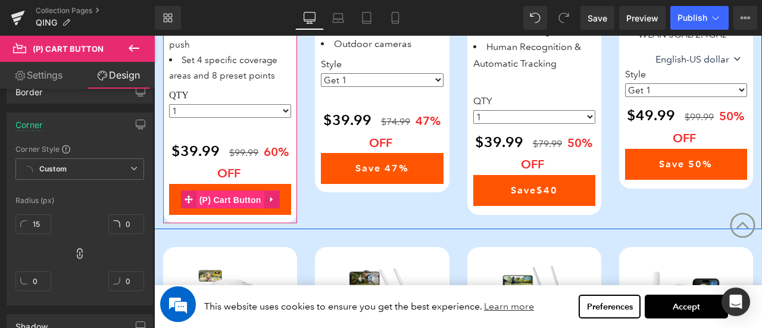
click at [226, 198] on span "(P) Cart Button" at bounding box center [230, 200] width 68 height 18
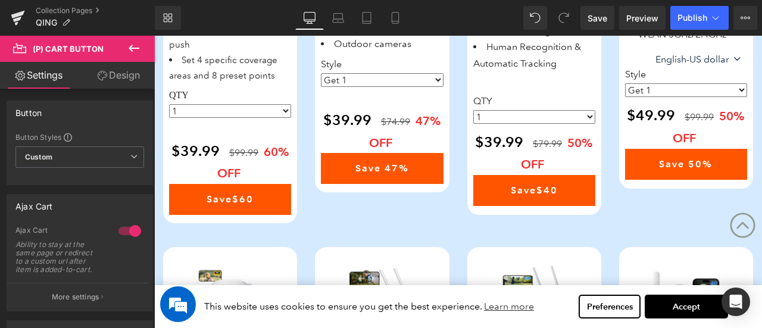
drag, startPoint x: 127, startPoint y: 71, endPoint x: 59, endPoint y: 192, distance: 138.5
click at [127, 71] on link "Design" at bounding box center [118, 75] width 77 height 27
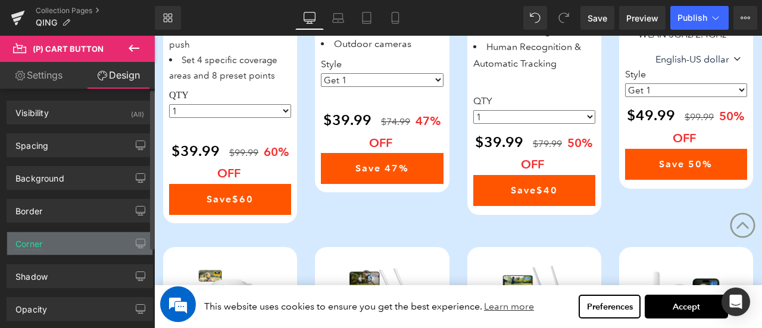
click at [52, 242] on div "Corner" at bounding box center [79, 243] width 145 height 23
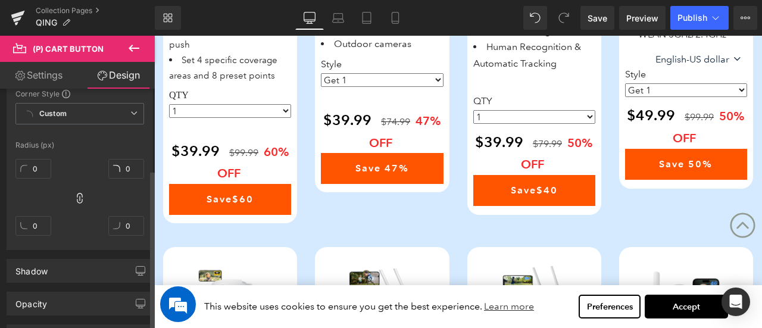
scroll to position [179, 0]
click at [37, 162] on input "0" at bounding box center [33, 165] width 36 height 20
click at [74, 155] on div "15 0 0 0" at bounding box center [79, 197] width 129 height 95
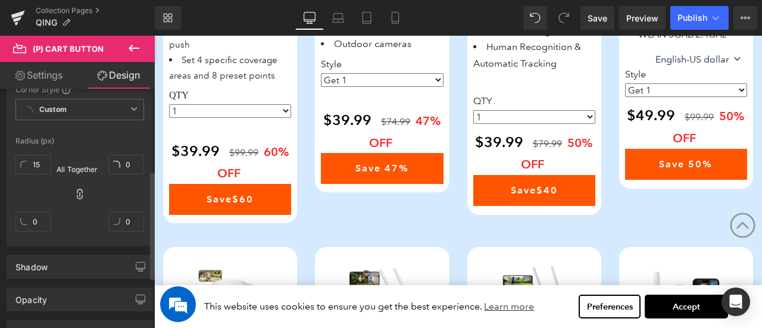
click at [75, 198] on span at bounding box center [80, 195] width 12 height 14
click at [77, 193] on icon at bounding box center [80, 194] width 12 height 12
click at [40, 163] on input "15" at bounding box center [33, 165] width 36 height 20
click at [84, 165] on div "25 0 0 0" at bounding box center [79, 197] width 129 height 95
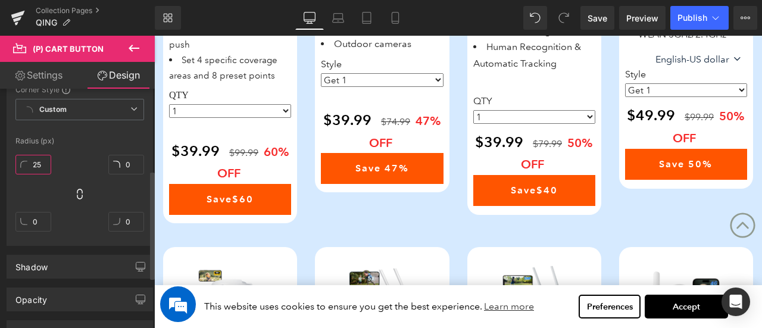
click at [41, 161] on input "25" at bounding box center [33, 165] width 36 height 20
type input "0"
click at [80, 195] on icon at bounding box center [79, 194] width 5 height 11
click at [96, 137] on div "Radius (px)" at bounding box center [79, 141] width 129 height 8
click at [107, 112] on span "Custom Setup Global Style" at bounding box center [79, 109] width 129 height 21
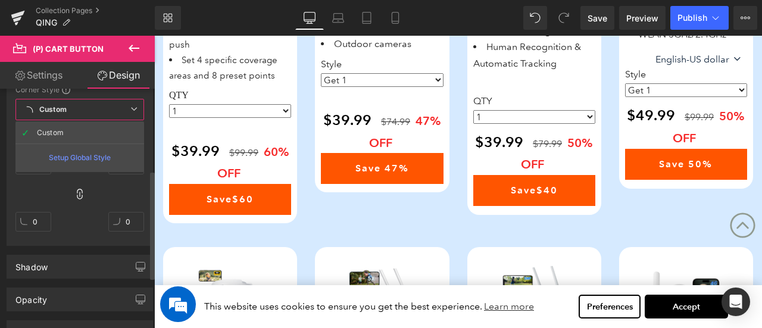
click at [107, 105] on span "Custom Setup Global Style" at bounding box center [79, 109] width 129 height 21
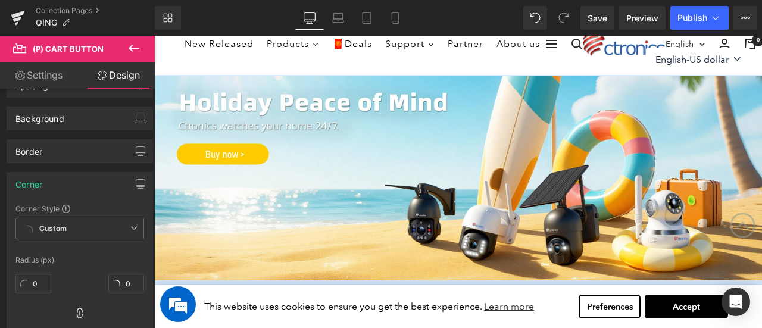
scroll to position [0, 0]
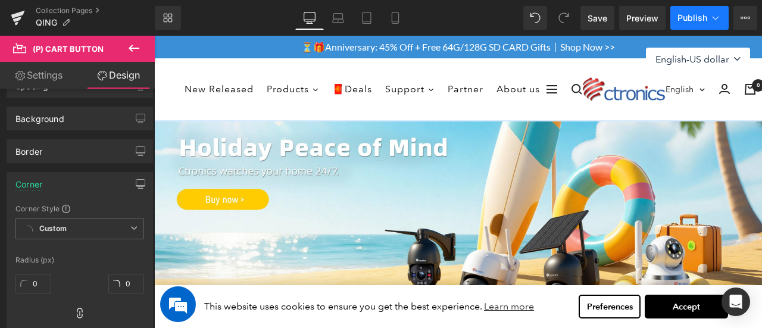
click at [702, 18] on span "Publish" at bounding box center [692, 18] width 30 height 10
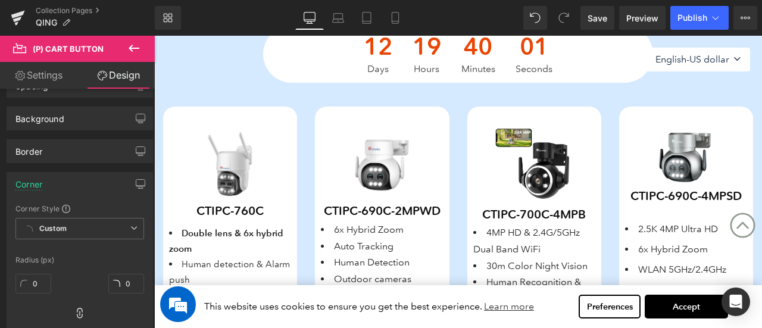
scroll to position [536, 0]
